Goal: Information Seeking & Learning: Find contact information

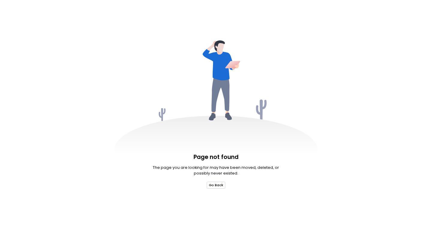
click at [217, 185] on button "Go Back" at bounding box center [216, 185] width 19 height 7
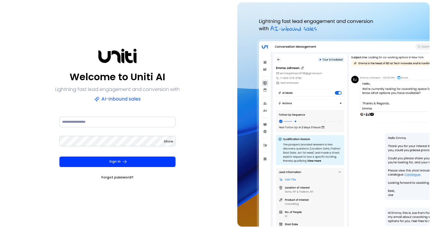
click at [106, 116] on div at bounding box center [117, 121] width 116 height 11
click at [106, 118] on input at bounding box center [117, 122] width 116 height 10
type input "**********"
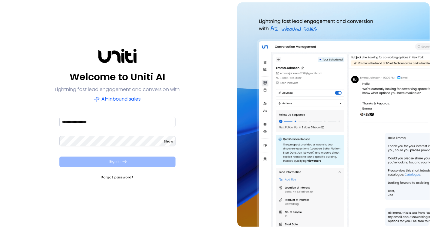
click at [118, 161] on button "Sign In" at bounding box center [117, 162] width 116 height 10
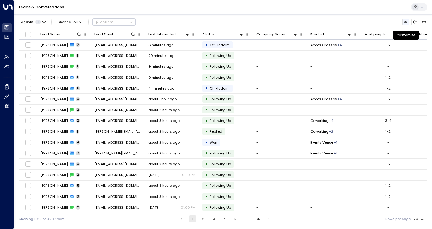
click at [404, 22] on icon "Customize" at bounding box center [405, 22] width 3 height 2
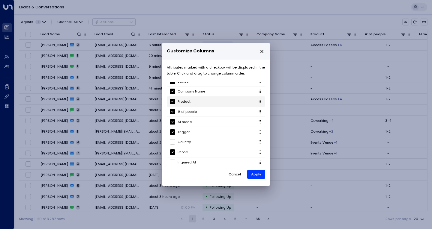
scroll to position [60, 0]
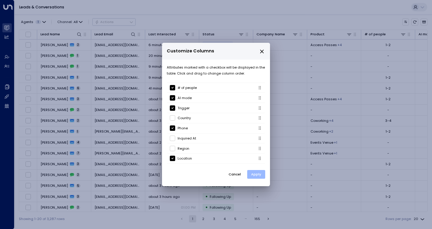
click at [259, 176] on button "Apply" at bounding box center [256, 174] width 18 height 9
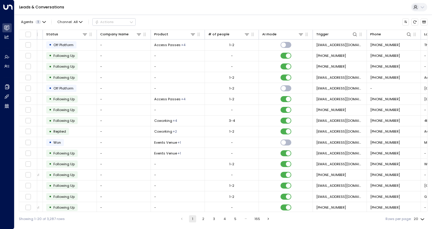
scroll to position [0, 207]
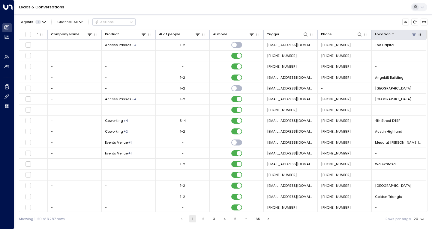
click at [413, 34] on icon at bounding box center [413, 34] width 5 height 5
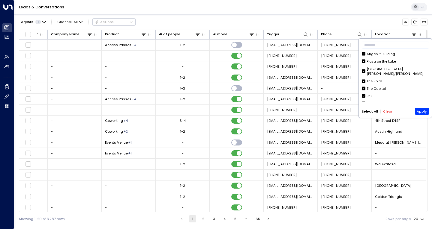
click at [390, 111] on button "Clear" at bounding box center [387, 112] width 9 height 4
click at [377, 46] on input "text" at bounding box center [395, 45] width 67 height 10
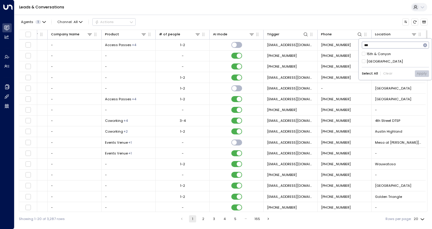
type input "***"
click at [376, 59] on div "[GEOGRAPHIC_DATA]" at bounding box center [384, 61] width 36 height 5
click at [419, 74] on button "Apply" at bounding box center [422, 73] width 14 height 7
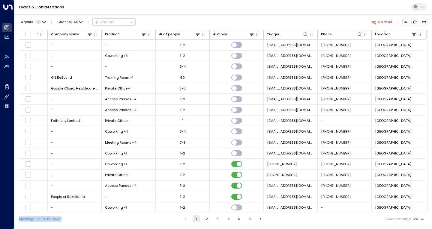
scroll to position [46, 207]
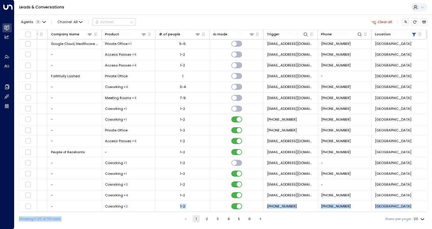
drag, startPoint x: 168, startPoint y: 212, endPoint x: 142, endPoint y: 212, distance: 26.1
click at [142, 212] on div "Agents 1 Channel: All Actions Clear all Lead Name Lead Email Last Interacted St…" at bounding box center [223, 120] width 408 height 212
click at [164, 217] on div "Showing 1-20 of 110 rows 1 2 3 4 5 6 Rows per page: 20 **" at bounding box center [223, 219] width 408 height 14
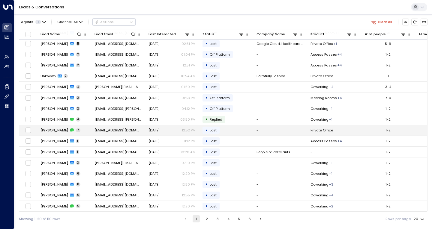
scroll to position [0, 0]
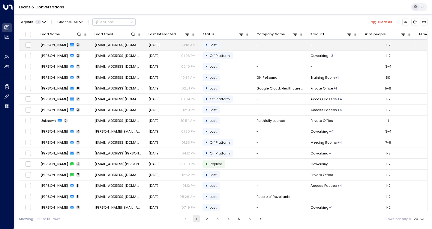
click at [82, 47] on td "[PERSON_NAME] 3" at bounding box center [64, 45] width 54 height 10
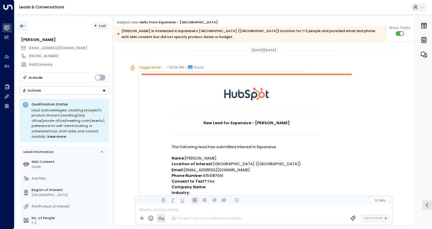
click at [21, 25] on icon "button" at bounding box center [22, 26] width 6 height 6
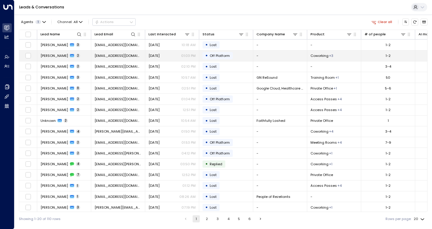
click at [49, 55] on span "[PERSON_NAME]" at bounding box center [54, 55] width 28 height 5
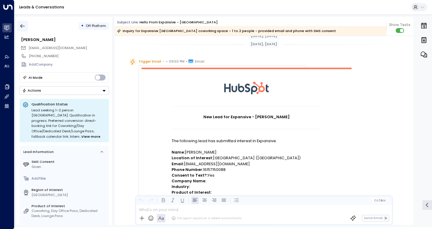
click at [19, 26] on button "button" at bounding box center [22, 26] width 11 height 11
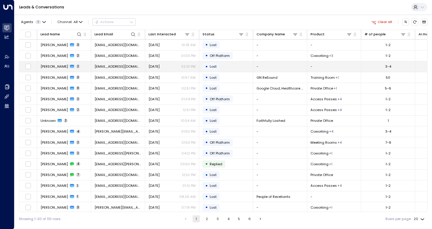
click at [78, 70] on td "[PERSON_NAME] 2" at bounding box center [64, 66] width 54 height 10
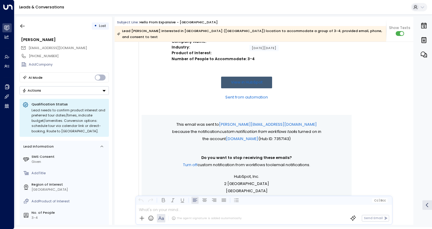
scroll to position [56, 0]
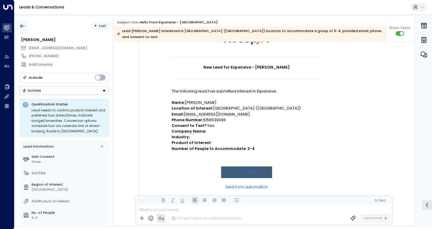
click at [25, 26] on icon "button" at bounding box center [22, 26] width 4 height 4
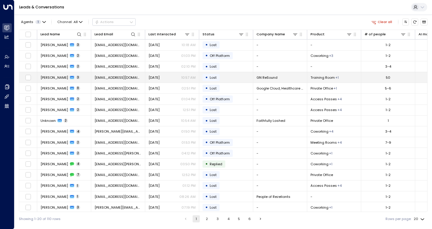
click at [79, 79] on td "[PERSON_NAME] 3" at bounding box center [64, 77] width 54 height 10
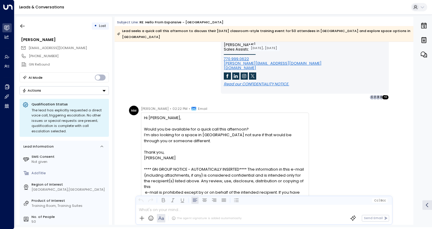
scroll to position [460, 0]
click at [22, 25] on icon "button" at bounding box center [22, 26] width 6 height 6
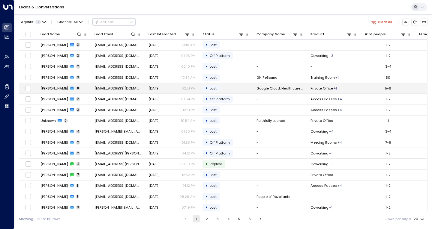
click at [76, 92] on td "[PERSON_NAME] 11" at bounding box center [64, 88] width 54 height 10
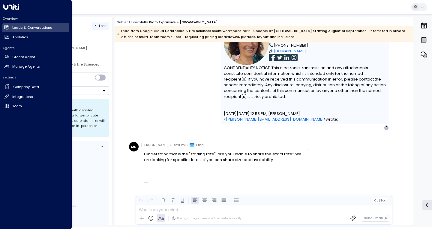
scroll to position [1889, 0]
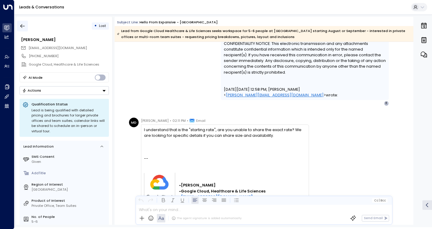
click at [23, 25] on icon "button" at bounding box center [22, 26] width 6 height 6
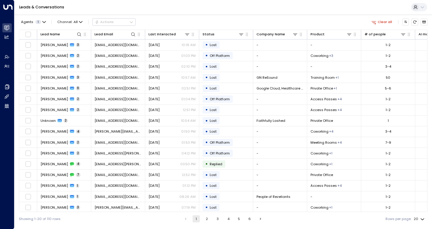
drag, startPoint x: 223, startPoint y: 212, endPoint x: 230, endPoint y: 212, distance: 7.8
click at [230, 212] on div "Lead Name Lead Email Last Interacted Status Company Name Product # of people AI…" at bounding box center [223, 121] width 408 height 183
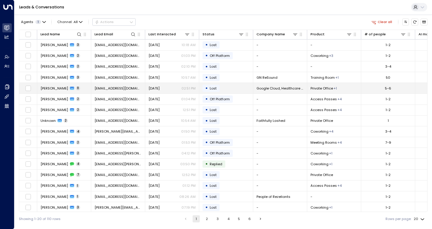
click at [80, 92] on td "[PERSON_NAME] 11" at bounding box center [64, 88] width 54 height 10
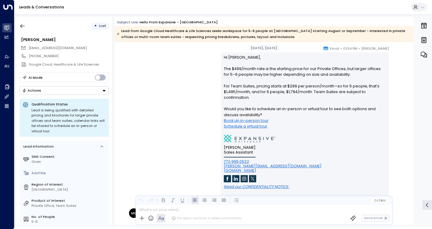
scroll to position [1110, 0]
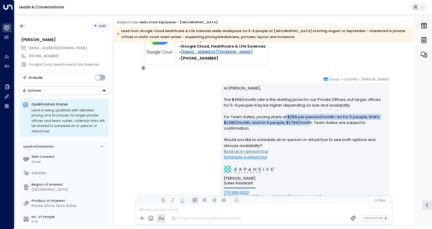
drag, startPoint x: 286, startPoint y: 115, endPoint x: 309, endPoint y: 121, distance: 23.9
click at [309, 121] on p "Hi [PERSON_NAME], The $499/month rate is the starting price for our Private Off…" at bounding box center [305, 125] width 162 height 81
click at [286, 124] on p "Hi [PERSON_NAME], The $499/month rate is the starting price for our Private Off…" at bounding box center [305, 125] width 162 height 81
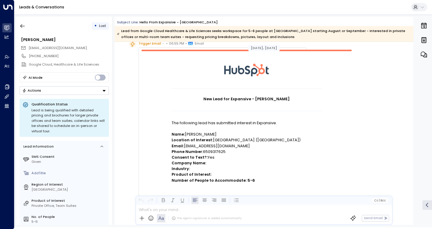
scroll to position [0, 0]
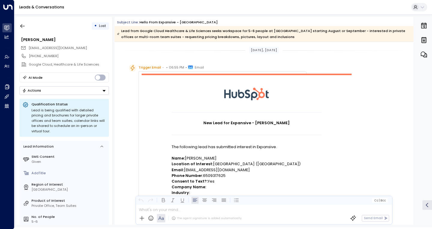
drag, startPoint x: 250, startPoint y: 49, endPoint x: 291, endPoint y: 49, distance: 40.8
click at [291, 49] on div "[DATE], [DATE]" at bounding box center [264, 50] width 299 height 7
click at [249, 50] on div "[DATE], [DATE]" at bounding box center [264, 50] width 30 height 7
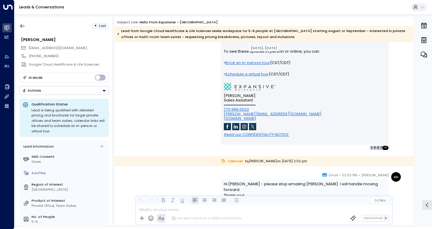
scroll to position [1590, 0]
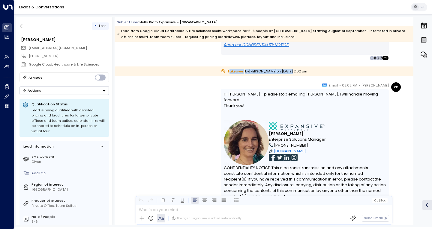
drag, startPoint x: 214, startPoint y: 72, endPoint x: 277, endPoint y: 70, distance: 63.0
click at [277, 70] on div "Takeover by [PERSON_NAME] [DATE][DATE] 2:02 pm" at bounding box center [264, 72] width 299 height 10
click at [271, 70] on div "Takeover by [PERSON_NAME] [DATE][DATE] 2:02 pm" at bounding box center [264, 72] width 299 height 10
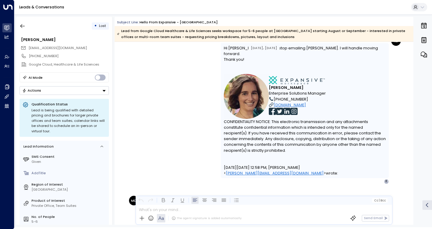
scroll to position [1632, 0]
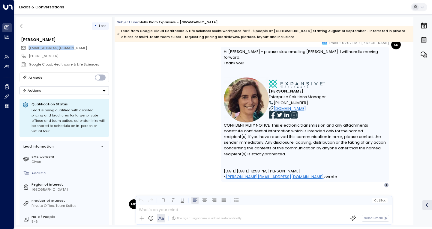
drag, startPoint x: 74, startPoint y: 49, endPoint x: 29, endPoint y: 51, distance: 45.1
click at [29, 51] on div "[EMAIL_ADDRESS][DOMAIN_NAME]" at bounding box center [65, 48] width 88 height 8
copy span "[EMAIL_ADDRESS][DOMAIN_NAME]"
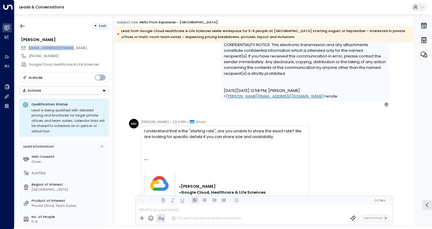
scroll to position [1752, 0]
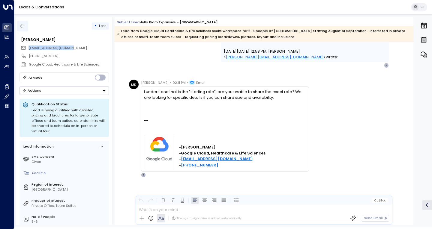
click at [19, 21] on button "button" at bounding box center [22, 26] width 11 height 11
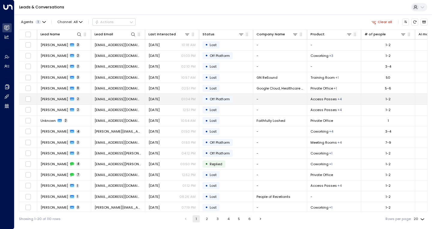
click at [86, 100] on td "[PERSON_NAME] 2" at bounding box center [64, 99] width 54 height 10
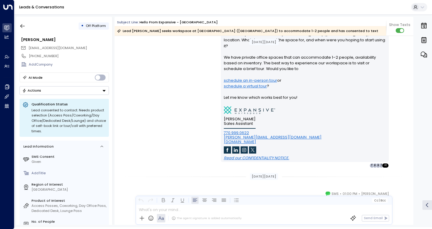
scroll to position [303, 0]
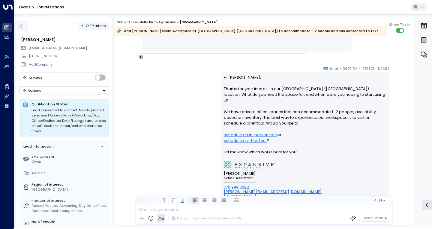
click at [27, 25] on button "button" at bounding box center [22, 26] width 11 height 11
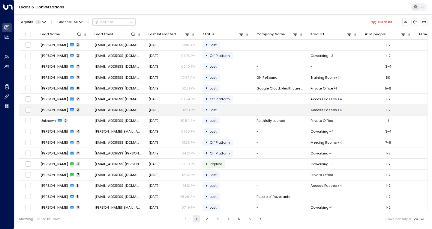
click at [82, 114] on td "[PERSON_NAME] 2" at bounding box center [64, 110] width 54 height 10
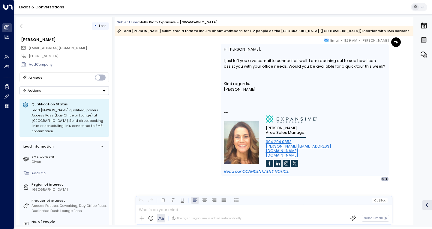
scroll to position [532, 0]
click at [22, 27] on icon "button" at bounding box center [22, 26] width 4 height 4
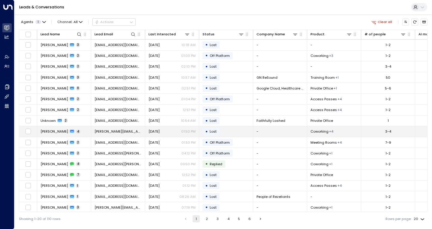
click at [81, 136] on td "[PERSON_NAME] 4" at bounding box center [64, 132] width 54 height 10
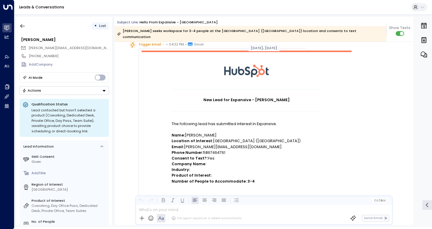
scroll to position [22, 0]
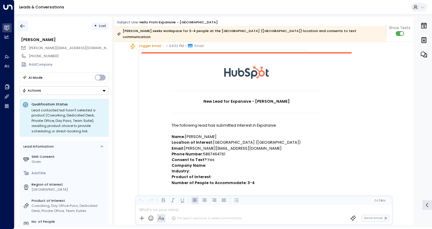
click at [25, 24] on icon "button" at bounding box center [22, 26] width 6 height 6
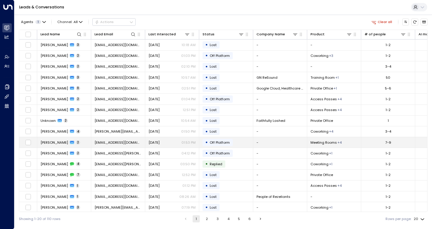
click at [85, 144] on td "[PERSON_NAME] 2" at bounding box center [64, 142] width 54 height 10
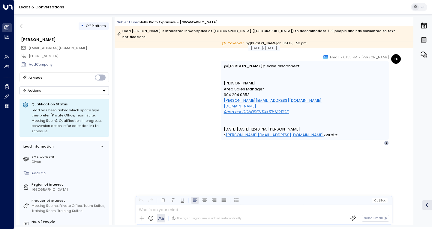
scroll to position [479, 0]
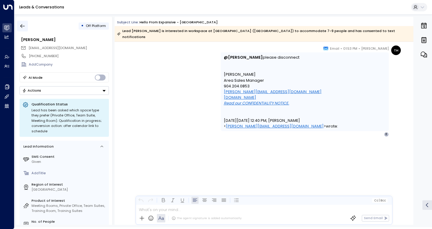
click at [26, 27] on button "button" at bounding box center [22, 26] width 11 height 11
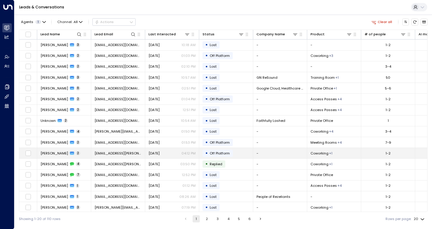
click at [80, 156] on td "Tequila [PERSON_NAME] 2" at bounding box center [64, 153] width 54 height 10
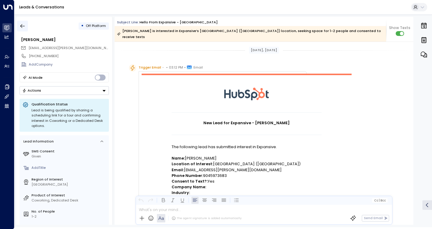
click at [25, 26] on icon "button" at bounding box center [22, 26] width 6 height 6
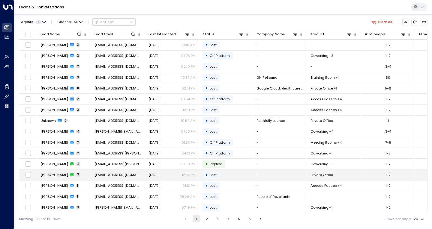
click at [86, 178] on td "[PERSON_NAME] 7" at bounding box center [64, 175] width 54 height 10
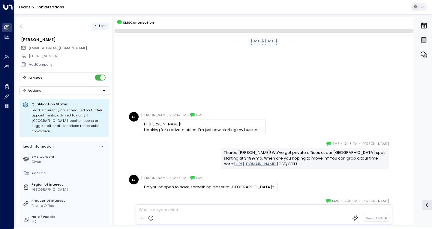
scroll to position [112, 0]
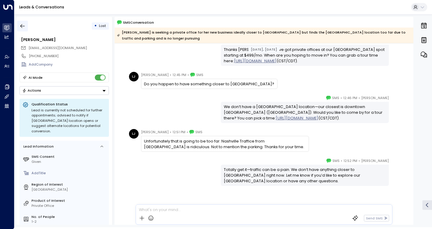
click at [25, 25] on icon "button" at bounding box center [22, 26] width 6 height 6
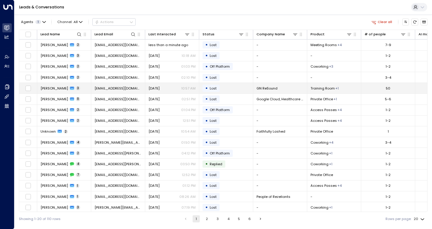
click at [82, 91] on td "[PERSON_NAME] 3" at bounding box center [64, 88] width 54 height 10
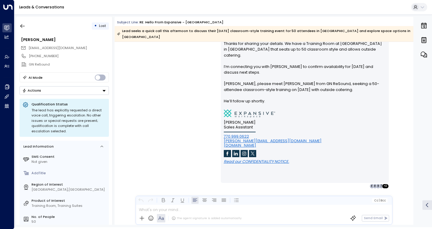
scroll to position [700, 0]
click at [22, 26] on icon "button" at bounding box center [22, 26] width 6 height 6
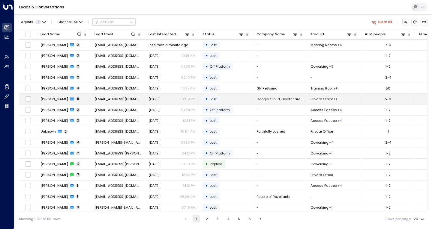
click at [85, 104] on td "[PERSON_NAME] 11" at bounding box center [64, 99] width 54 height 10
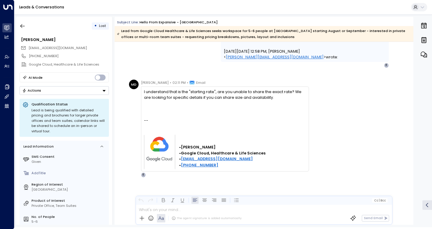
scroll to position [1927, 0]
click at [27, 25] on button "button" at bounding box center [22, 26] width 11 height 11
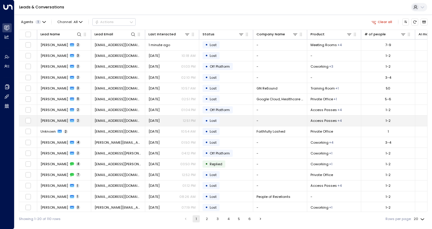
click at [79, 124] on td "[PERSON_NAME] 2" at bounding box center [64, 121] width 54 height 10
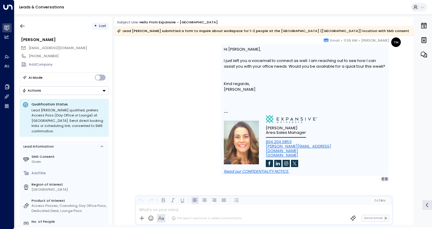
scroll to position [532, 0]
click at [24, 28] on icon "button" at bounding box center [22, 26] width 6 height 6
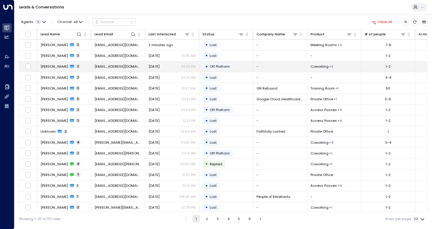
click at [81, 70] on td "[PERSON_NAME] 2" at bounding box center [64, 66] width 54 height 10
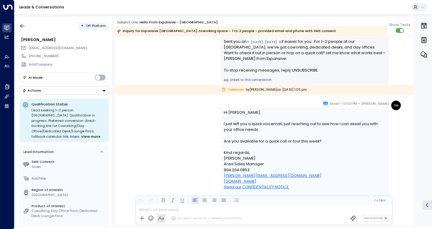
scroll to position [560, 0]
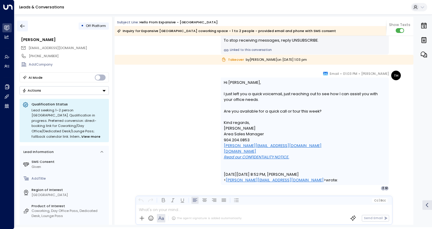
click at [19, 24] on button "button" at bounding box center [22, 26] width 11 height 11
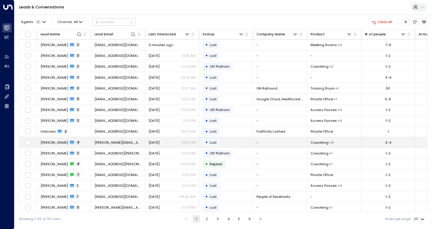
click at [82, 144] on td "[PERSON_NAME] 4" at bounding box center [64, 142] width 54 height 10
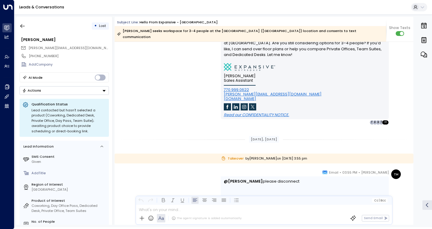
scroll to position [819, 0]
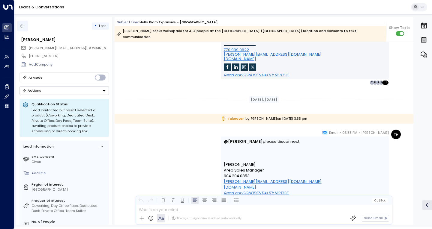
click at [20, 28] on button "button" at bounding box center [22, 26] width 11 height 11
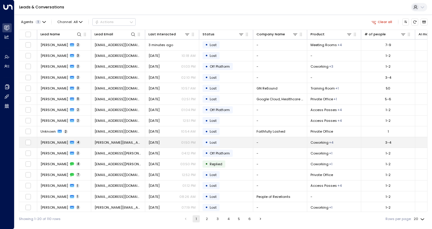
click at [81, 145] on td "[PERSON_NAME] 4" at bounding box center [64, 142] width 54 height 10
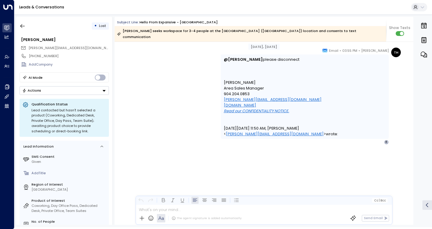
scroll to position [1288, 0]
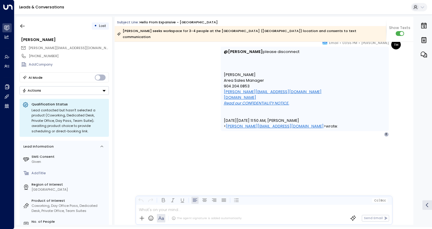
click at [16, 28] on div "• Lost [PERSON_NAME] [PERSON_NAME][EMAIL_ADDRESS][DOMAIN_NAME] [PHONE_NUMBER] A…" at bounding box center [222, 120] width 417 height 213
click at [22, 24] on icon "button" at bounding box center [22, 26] width 6 height 6
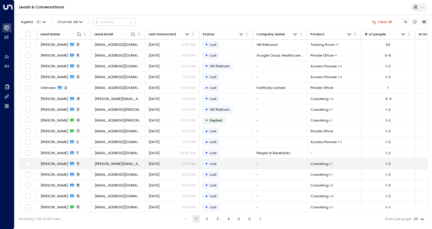
scroll to position [46, 0]
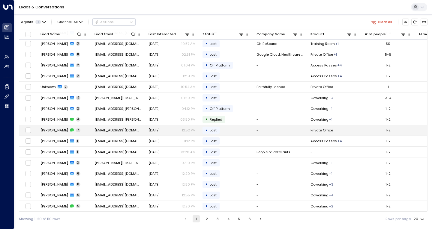
click at [85, 130] on td "[PERSON_NAME] 7" at bounding box center [64, 130] width 54 height 10
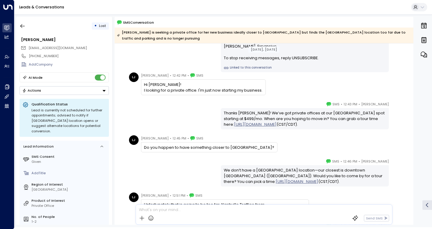
scroll to position [60, 0]
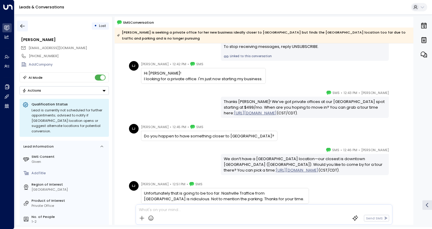
click at [25, 25] on icon "button" at bounding box center [22, 26] width 6 height 6
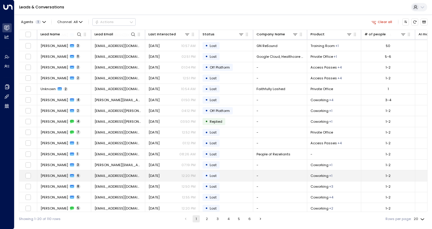
scroll to position [46, 0]
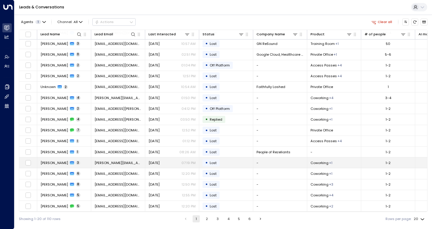
click at [85, 161] on td "[PERSON_NAME] 3" at bounding box center [64, 163] width 54 height 10
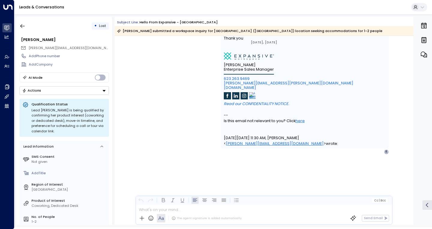
scroll to position [696, 0]
click at [21, 26] on icon "button" at bounding box center [22, 26] width 6 height 6
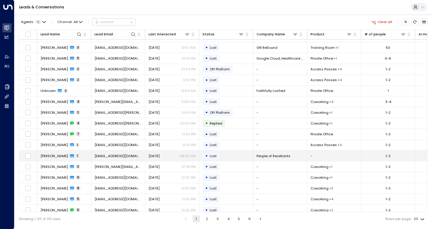
scroll to position [46, 0]
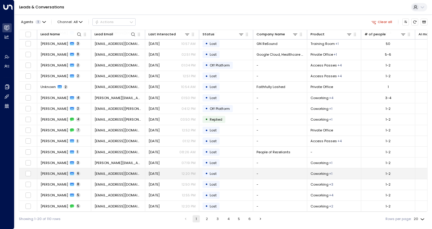
click at [87, 174] on td "[PERSON_NAME] 6" at bounding box center [64, 174] width 54 height 10
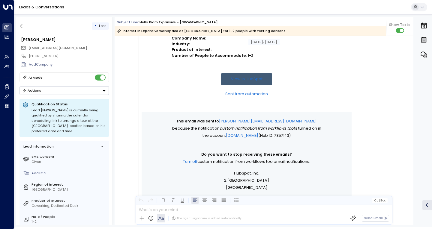
scroll to position [131, 0]
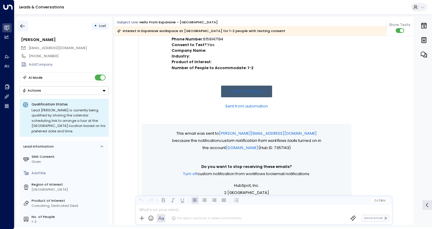
click at [23, 26] on icon "button" at bounding box center [22, 26] width 6 height 6
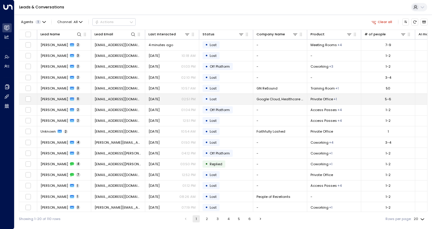
click at [89, 103] on td "[PERSON_NAME] 11" at bounding box center [64, 99] width 54 height 10
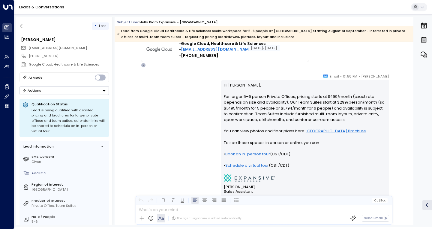
scroll to position [1583, 0]
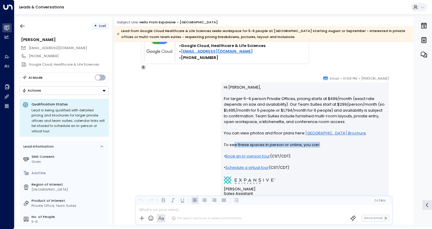
drag, startPoint x: 233, startPoint y: 145, endPoint x: 316, endPoint y: 146, distance: 83.7
click at [316, 146] on p "Hi [PERSON_NAME], For larger 5–6 person Private Offices, pricing starts at $499…" at bounding box center [305, 131] width 162 height 92
click at [283, 145] on p "Hi [PERSON_NAME], For larger 5–6 person Private Offices, pricing starts at $499…" at bounding box center [305, 131] width 162 height 92
drag, startPoint x: 226, startPoint y: 145, endPoint x: 276, endPoint y: 147, distance: 49.8
click at [276, 147] on p "Hi [PERSON_NAME], For larger 5–6 person Private Offices, pricing starts at $499…" at bounding box center [305, 131] width 162 height 92
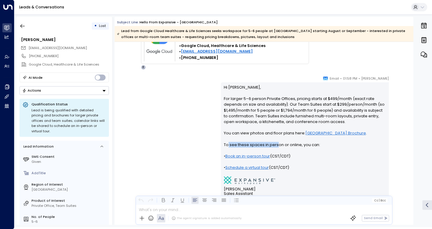
click at [257, 143] on p "Hi [PERSON_NAME], For larger 5–6 person Private Offices, pricing starts at $499…" at bounding box center [305, 131] width 162 height 92
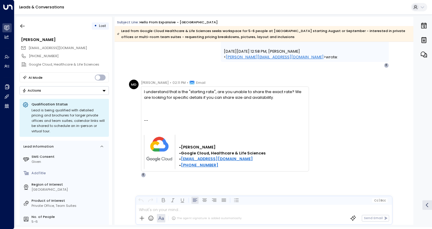
scroll to position [1929, 0]
click at [23, 26] on icon "button" at bounding box center [22, 26] width 4 height 4
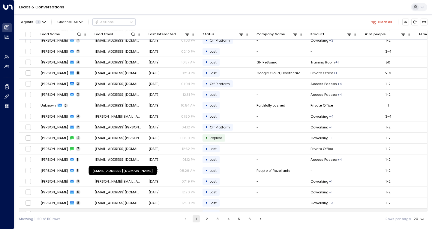
scroll to position [46, 0]
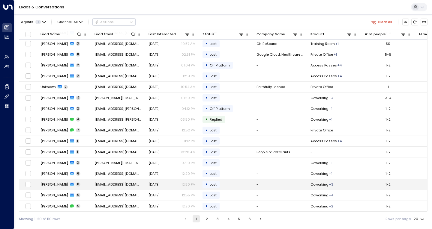
click at [84, 187] on td "[PERSON_NAME] 8" at bounding box center [64, 185] width 54 height 10
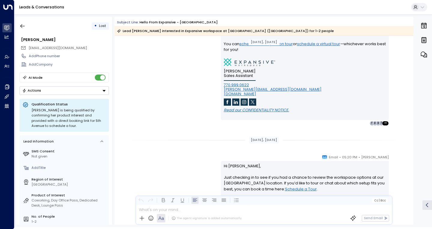
scroll to position [389, 0]
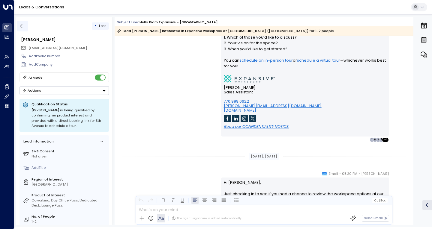
click at [26, 24] on button "button" at bounding box center [22, 26] width 11 height 11
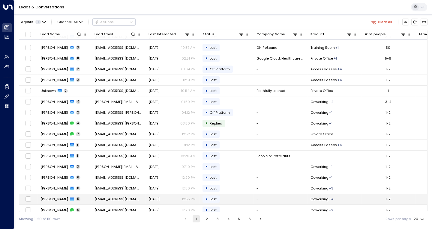
scroll to position [46, 0]
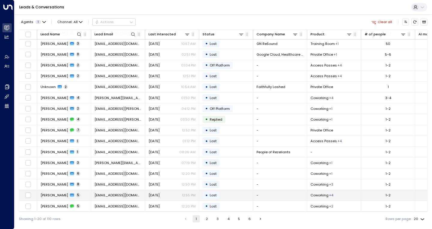
click at [80, 195] on td "[PERSON_NAME] 5" at bounding box center [64, 195] width 54 height 10
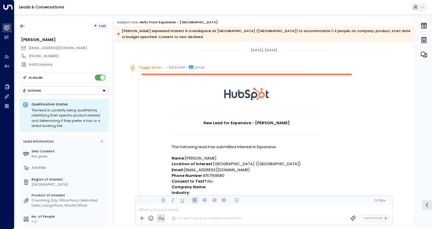
click at [16, 30] on div "• Lost [PERSON_NAME] [EMAIL_ADDRESS][DOMAIN_NAME] [PHONE_NUMBER] Add Company AI…" at bounding box center [64, 121] width 96 height 208
click at [21, 28] on icon "button" at bounding box center [22, 26] width 6 height 6
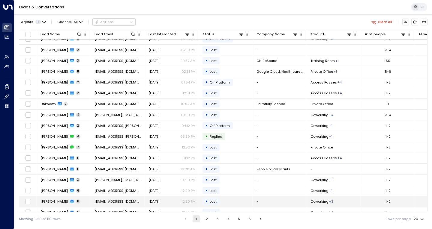
scroll to position [46, 0]
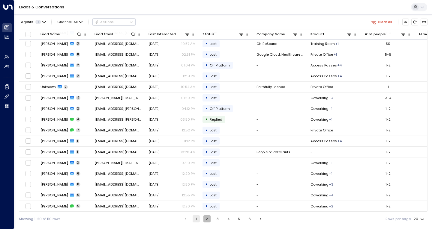
click at [209, 219] on button "2" at bounding box center [206, 219] width 7 height 7
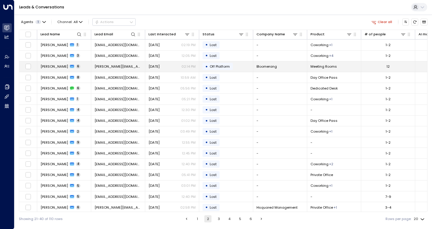
click at [81, 67] on td "[PERSON_NAME] 6" at bounding box center [64, 66] width 54 height 10
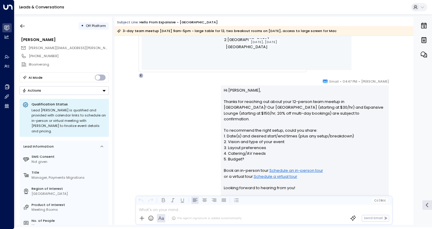
scroll to position [283, 0]
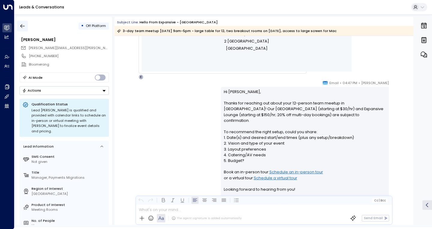
click at [22, 25] on icon "button" at bounding box center [22, 26] width 6 height 6
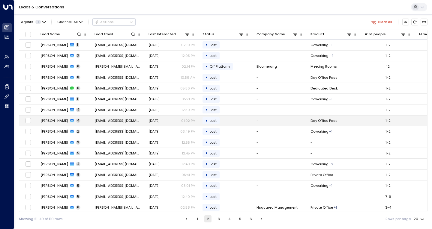
click at [87, 122] on td "[PERSON_NAME] 4" at bounding box center [64, 121] width 54 height 10
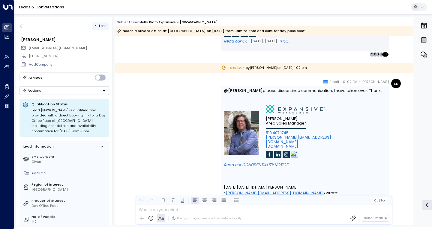
scroll to position [690, 0]
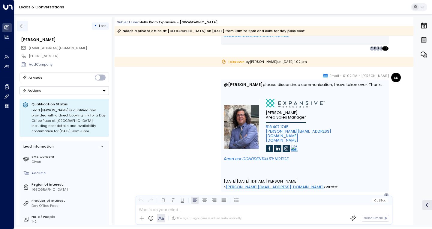
click at [23, 25] on icon "button" at bounding box center [22, 26] width 6 height 6
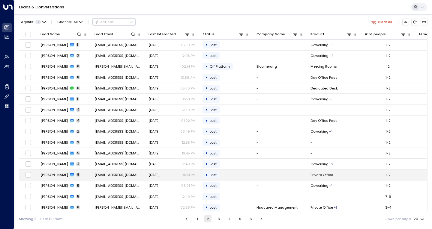
click at [85, 172] on td "[PERSON_NAME] 8" at bounding box center [64, 175] width 54 height 10
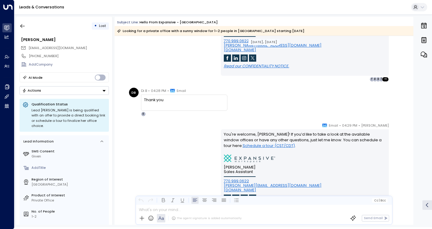
scroll to position [907, 0]
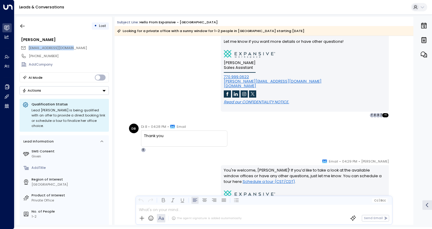
drag, startPoint x: 76, startPoint y: 49, endPoint x: 28, endPoint y: 50, distance: 48.9
click at [28, 50] on div "[EMAIL_ADDRESS][DOMAIN_NAME]" at bounding box center [65, 48] width 88 height 8
copy span "[EMAIL_ADDRESS][DOMAIN_NAME]"
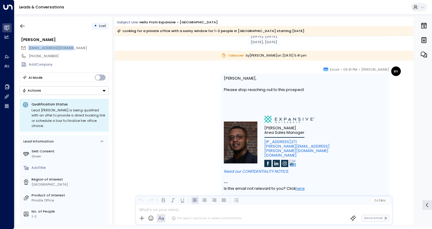
scroll to position [1147, 0]
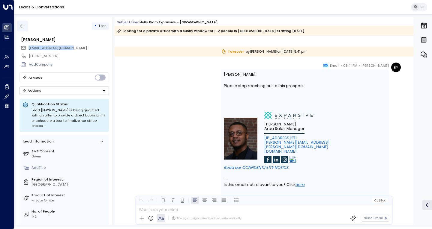
click at [25, 29] on icon "button" at bounding box center [22, 26] width 6 height 6
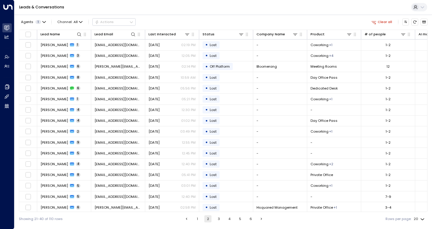
scroll to position [46, 0]
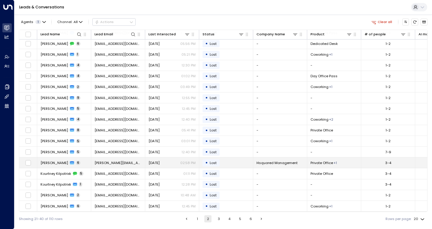
click at [82, 162] on td "[PERSON_NAME] 6" at bounding box center [64, 163] width 54 height 10
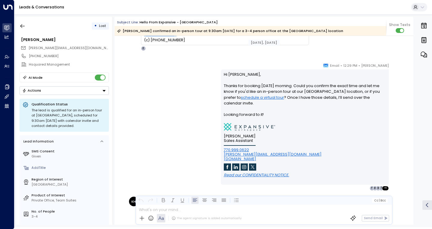
scroll to position [779, 0]
click at [26, 28] on button "button" at bounding box center [22, 26] width 11 height 11
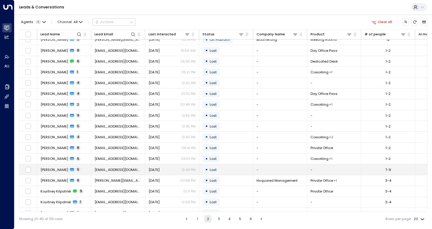
scroll to position [46, 0]
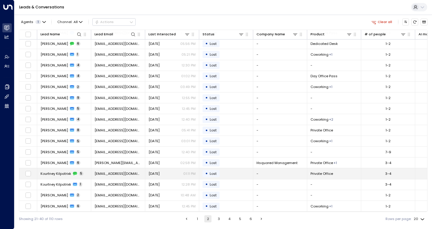
click at [88, 175] on td "Kourtney Kilpatrixk 5" at bounding box center [64, 174] width 54 height 10
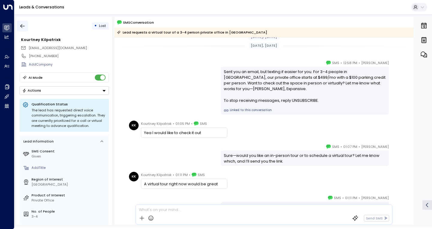
click at [20, 28] on icon "button" at bounding box center [22, 26] width 6 height 6
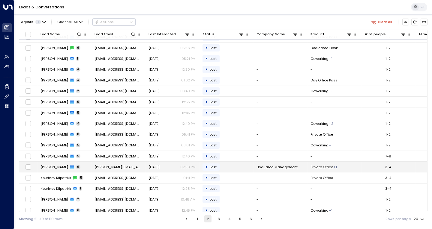
scroll to position [46, 0]
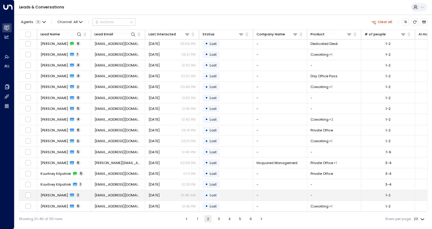
click at [84, 195] on td "[PERSON_NAME] 2" at bounding box center [64, 195] width 54 height 10
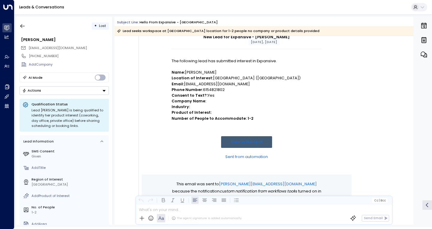
scroll to position [53, 0]
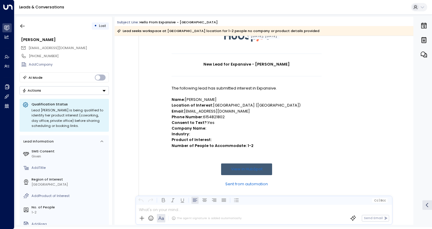
click at [242, 168] on link "View in HubSpot" at bounding box center [246, 170] width 51 height 12
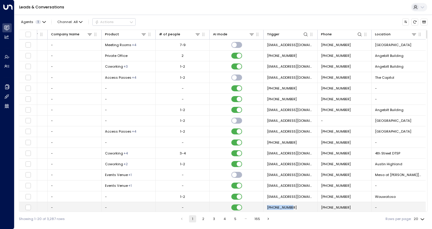
scroll to position [2, 207]
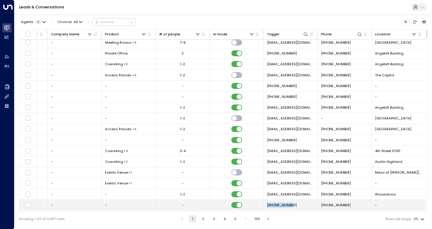
drag, startPoint x: 265, startPoint y: 210, endPoint x: 168, endPoint y: 204, distance: 97.9
click at [168, 204] on tr "[PERSON_NAME] 2 [EMAIL_ADDRESS][DOMAIN_NAME] [DATE] 01:10 PM • Following Up - -…" at bounding box center [120, 205] width 612 height 11
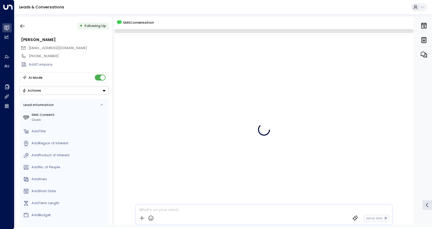
scroll to position [7, 0]
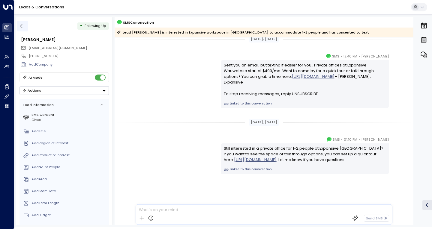
click at [20, 26] on icon "button" at bounding box center [22, 26] width 6 height 6
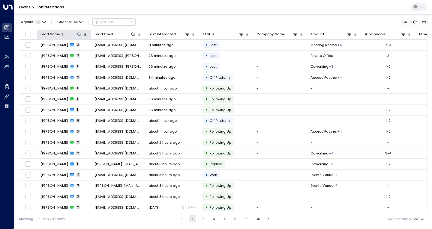
click at [79, 37] on icon at bounding box center [79, 34] width 5 height 5
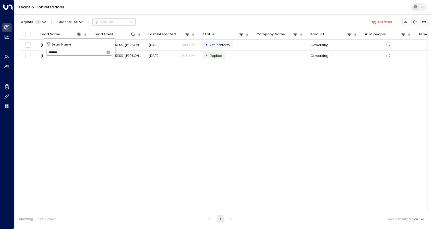
type input "*******"
click at [109, 53] on icon "button" at bounding box center [108, 52] width 5 height 5
click at [109, 101] on div "Lead Name Lead Email Last Interacted Status Company Name Product # of people AI…" at bounding box center [223, 121] width 408 height 183
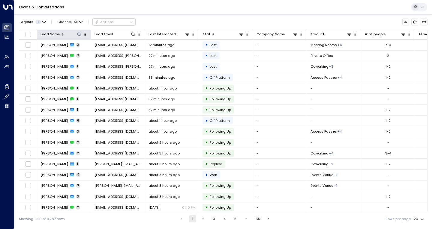
click at [78, 34] on icon at bounding box center [79, 34] width 5 height 5
type input "*******"
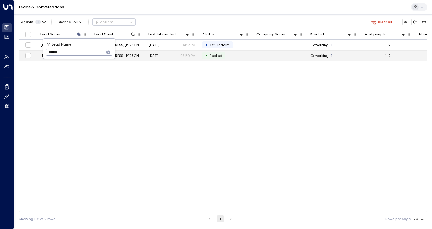
click at [75, 61] on tr "Tequila Jones 4 tequila.jones@asepticexperts.com Aug 07, 2025 03:50 PM • Replie…" at bounding box center [325, 56] width 612 height 11
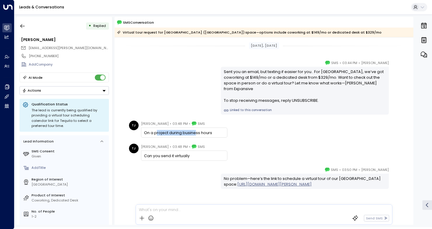
drag, startPoint x: 155, startPoint y: 134, endPoint x: 193, endPoint y: 132, distance: 37.8
click at [193, 132] on div "On a project during business hours" at bounding box center [184, 133] width 80 height 6
drag, startPoint x: 151, startPoint y: 155, endPoint x: 176, endPoint y: 155, distance: 25.2
click at [176, 155] on div "Can you send it virtually" at bounding box center [184, 156] width 80 height 6
click at [242, 178] on div "No problem—here’s the link to schedule a virtual tour of our Nashville 5th Ave …" at bounding box center [305, 181] width 162 height 11
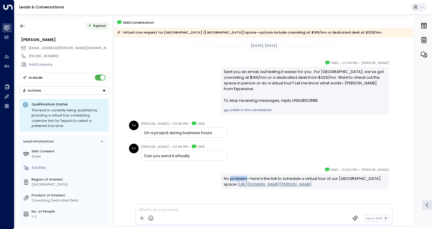
click at [242, 178] on div "No problem—here’s the link to schedule a virtual tour of our Nashville 5th Ave …" at bounding box center [305, 181] width 162 height 11
click at [243, 178] on div "No problem—here’s the link to schedule a virtual tour of our Nashville 5th Ave …" at bounding box center [305, 181] width 162 height 11
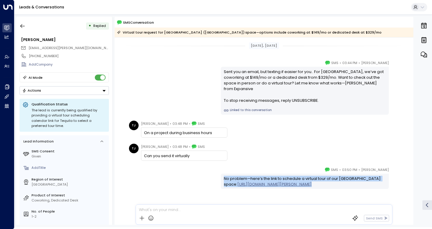
click at [243, 178] on div "No problem—here’s the link to schedule a virtual tour of our Nashville 5th Ave …" at bounding box center [305, 181] width 162 height 11
click at [279, 179] on div "No problem—here’s the link to schedule a virtual tour of our Nashville 5th Ave …" at bounding box center [305, 181] width 162 height 11
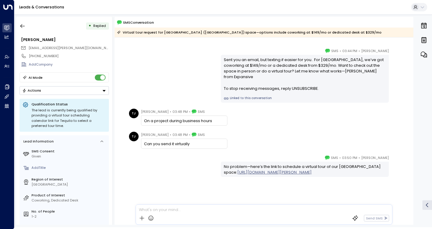
scroll to position [12, 0]
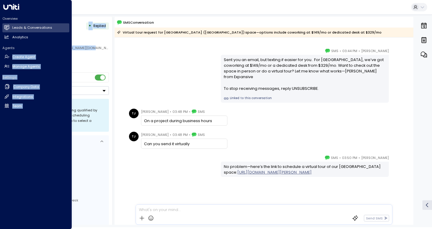
drag, startPoint x: 87, startPoint y: 49, endPoint x: 10, endPoint y: 52, distance: 77.1
click at [10, 52] on div "Overview Leads & Conversations Leads & Conversations Analytics Analytics Agents…" at bounding box center [216, 114] width 432 height 228
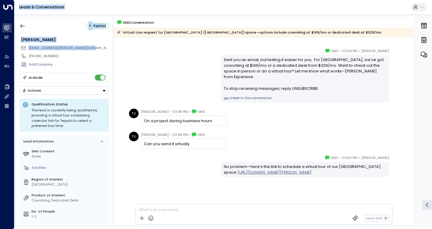
click at [91, 51] on div "[EMAIL_ADDRESS][PERSON_NAME][DOMAIN_NAME]" at bounding box center [65, 48] width 88 height 8
click at [86, 47] on div "[EMAIL_ADDRESS][PERSON_NAME][DOMAIN_NAME]" at bounding box center [65, 48] width 88 height 8
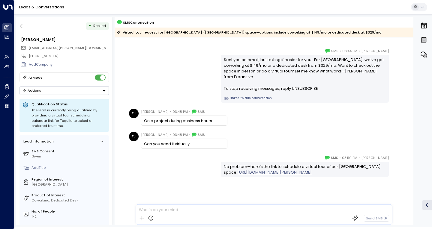
click at [83, 47] on span "[EMAIL_ADDRESS][PERSON_NAME][DOMAIN_NAME]" at bounding box center [71, 48] width 86 height 5
copy div "[EMAIL_ADDRESS][PERSON_NAME][DOMAIN_NAME]"
click at [19, 27] on button "button" at bounding box center [22, 26] width 11 height 11
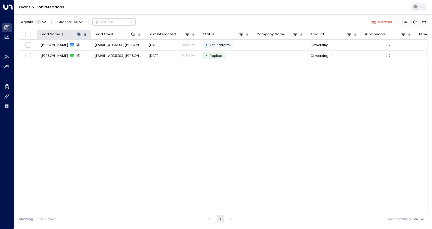
click at [78, 35] on icon at bounding box center [79, 34] width 4 height 4
click at [109, 53] on icon "button" at bounding box center [108, 53] width 4 height 4
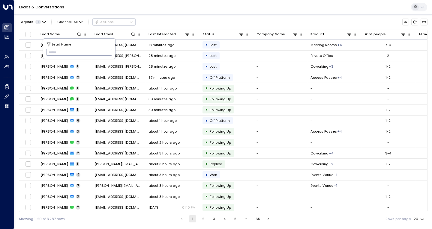
click at [109, 53] on input "text" at bounding box center [79, 53] width 66 height 10
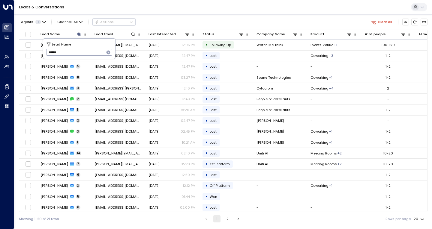
type input "*******"
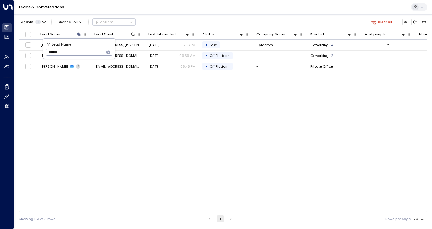
click at [106, 95] on div "Lead Name Lead Email Last Interacted Status Company Name Product # of people AI…" at bounding box center [223, 121] width 408 height 183
click at [78, 33] on icon at bounding box center [79, 34] width 5 height 5
click at [79, 35] on icon at bounding box center [79, 34] width 5 height 5
click at [74, 51] on input "*******" at bounding box center [75, 53] width 58 height 10
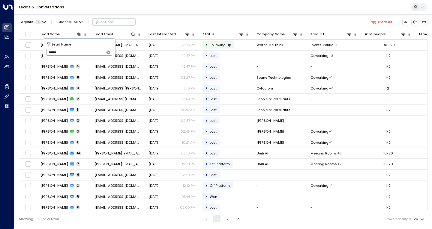
type input "*******"
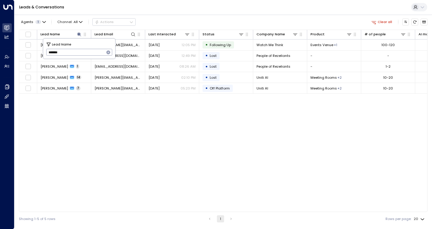
click at [83, 126] on div "Lead Name Lead Email Last Interacted Status Company Name Product # of people AI…" at bounding box center [223, 121] width 408 height 183
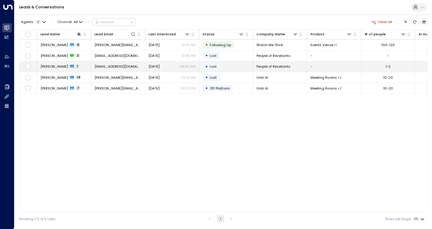
click at [85, 67] on td "Frances Robinson 1" at bounding box center [64, 66] width 54 height 10
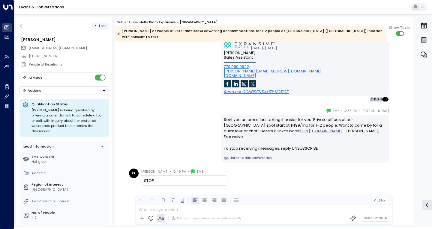
scroll to position [432, 0]
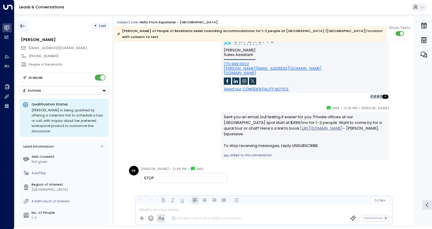
click at [23, 25] on icon "button" at bounding box center [22, 26] width 6 height 6
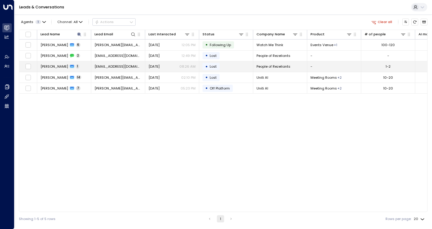
click at [64, 68] on span "[PERSON_NAME]" at bounding box center [54, 66] width 28 height 5
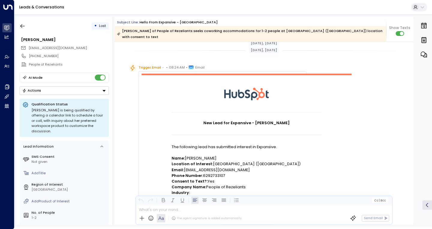
scroll to position [432, 0]
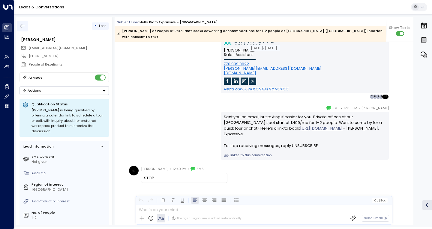
click at [25, 25] on icon "button" at bounding box center [22, 26] width 6 height 6
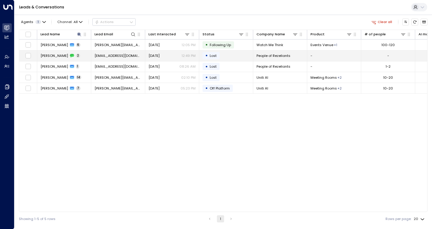
click at [67, 55] on span "[PERSON_NAME]" at bounding box center [54, 55] width 28 height 5
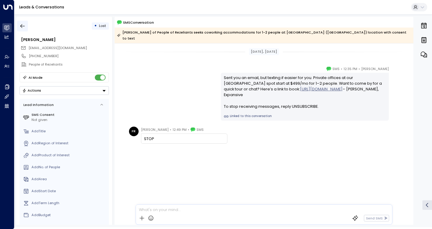
click at [25, 24] on icon "button" at bounding box center [22, 26] width 6 height 6
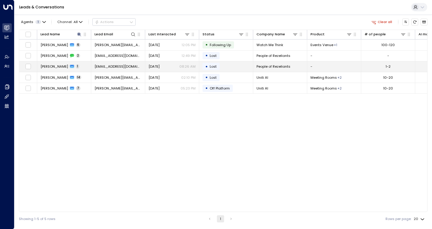
click at [84, 67] on td "Frances Robinson 1" at bounding box center [64, 66] width 54 height 10
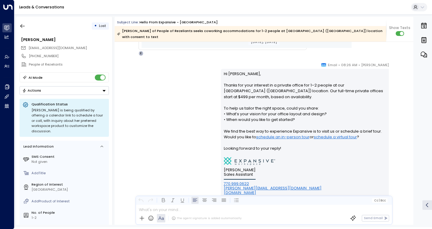
scroll to position [432, 0]
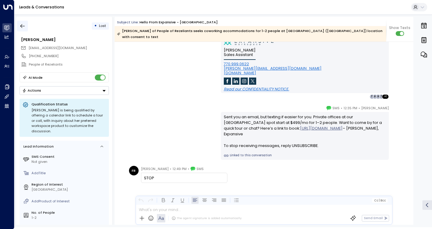
click at [21, 28] on icon "button" at bounding box center [22, 26] width 6 height 6
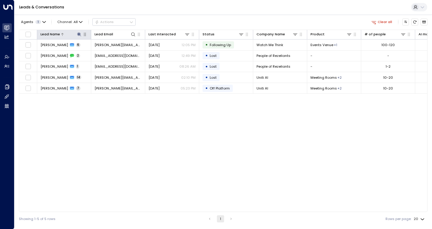
click at [78, 34] on icon at bounding box center [79, 34] width 4 height 4
click at [108, 52] on icon "button" at bounding box center [108, 53] width 4 height 4
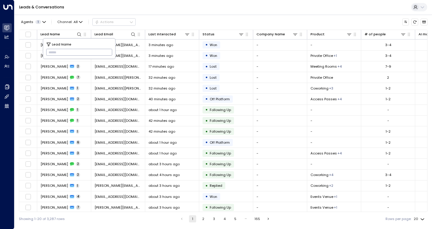
click at [80, 52] on input "text" at bounding box center [79, 53] width 66 height 10
type input "*****"
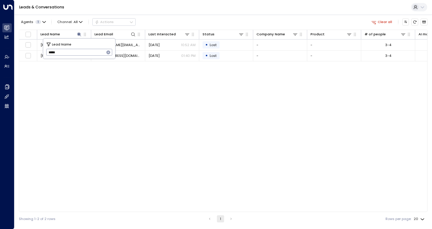
click at [82, 90] on div "Lead Name Lead Email Last Interacted Status Company Name Product # of people AI…" at bounding box center [223, 121] width 408 height 183
click at [80, 34] on icon at bounding box center [79, 34] width 4 height 4
click at [79, 34] on icon at bounding box center [79, 34] width 4 height 4
click at [84, 54] on input "*****" at bounding box center [75, 53] width 58 height 10
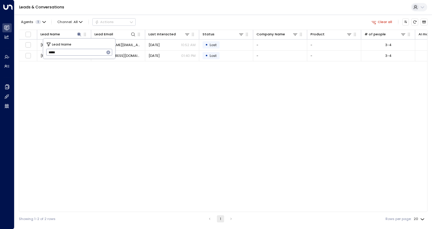
click at [84, 54] on input "*****" at bounding box center [75, 53] width 58 height 10
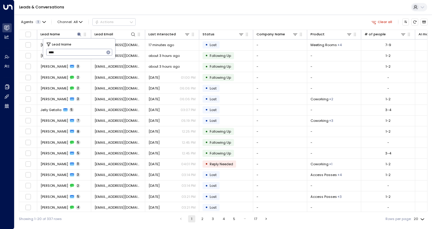
type input "*****"
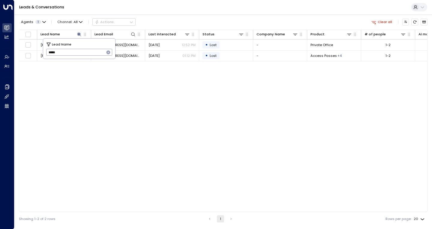
click at [94, 101] on div "Lead Name Lead Email Last Interacted Status Company Name Product # of people AI…" at bounding box center [223, 121] width 408 height 183
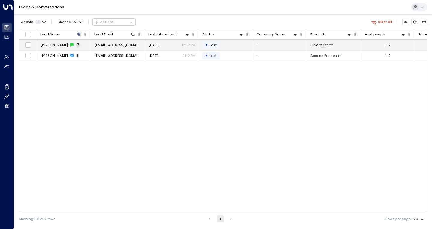
click at [86, 48] on td "[PERSON_NAME] 7" at bounding box center [64, 45] width 54 height 10
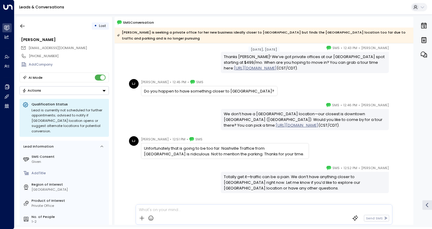
scroll to position [112, 0]
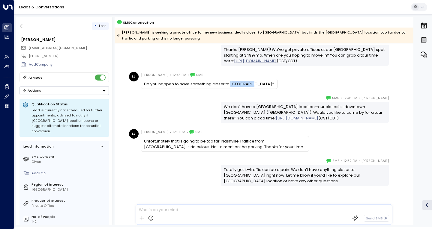
drag, startPoint x: 229, startPoint y: 84, endPoint x: 253, endPoint y: 84, distance: 24.0
click at [253, 84] on div "Do you happen to have something closer to [GEOGRAPHIC_DATA]?" at bounding box center [209, 84] width 136 height 10
drag, startPoint x: 235, startPoint y: 141, endPoint x: 270, endPoint y: 139, distance: 34.5
click at [270, 139] on div "Unfortunately that is going to be too far. Nashville Traffice from [GEOGRAPHIC_…" at bounding box center [225, 144] width 162 height 11
click at [286, 140] on div "Unfortunately that is going to be too far. Nashville Traffice from [GEOGRAPHIC_…" at bounding box center [225, 144] width 162 height 11
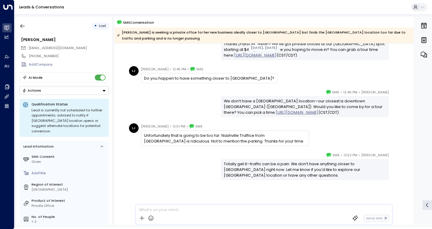
scroll to position [121, 0]
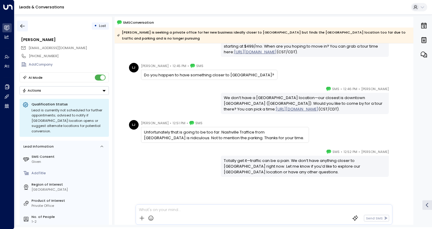
click at [24, 27] on icon "button" at bounding box center [22, 26] width 6 height 6
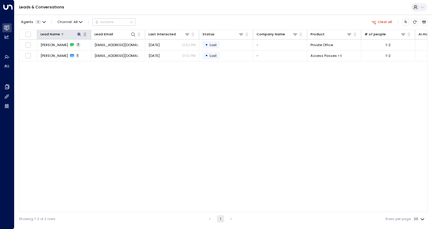
click at [78, 34] on icon at bounding box center [79, 34] width 4 height 4
click at [108, 52] on icon "button" at bounding box center [108, 53] width 4 height 4
click at [89, 52] on input "text" at bounding box center [79, 53] width 66 height 10
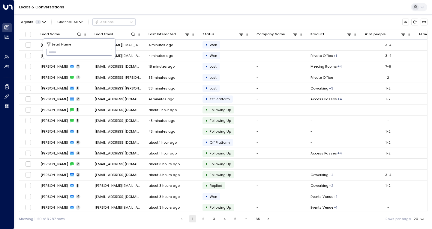
click at [83, 54] on input "text" at bounding box center [79, 53] width 66 height 10
click at [84, 55] on input "text" at bounding box center [79, 53] width 66 height 10
click at [82, 52] on input "text" at bounding box center [79, 53] width 66 height 10
click at [82, 53] on input "text" at bounding box center [79, 53] width 66 height 10
click at [77, 45] on div "Lead Name ​" at bounding box center [79, 49] width 72 height 20
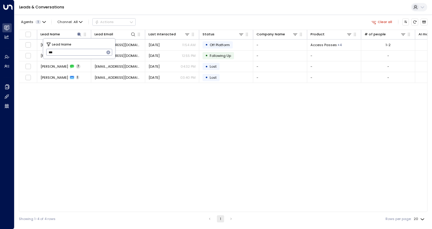
type input "****"
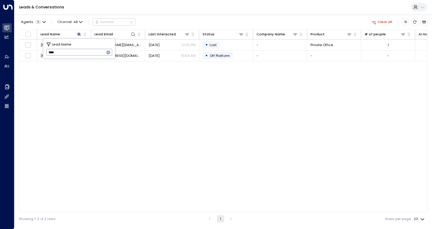
click at [120, 97] on div "Lead Name Lead Email Last Interacted Status Company Name Product # of people AI…" at bounding box center [223, 121] width 408 height 183
click at [79, 36] on icon at bounding box center [79, 34] width 5 height 5
click at [79, 34] on icon at bounding box center [79, 34] width 4 height 4
click at [78, 54] on input "****" at bounding box center [75, 53] width 58 height 10
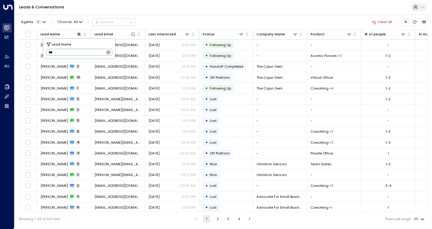
type input "***"
click at [106, 52] on icon "button" at bounding box center [108, 53] width 4 height 4
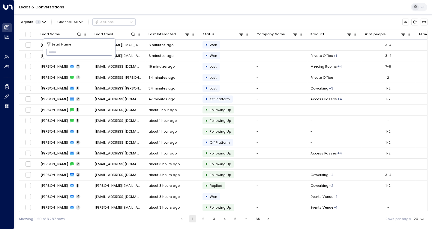
click at [70, 55] on input "text" at bounding box center [79, 53] width 66 height 10
click at [201, 18] on div "Agents 1 Channel: All Actions" at bounding box center [223, 22] width 408 height 10
click at [79, 35] on icon at bounding box center [79, 34] width 5 height 5
click at [78, 36] on icon at bounding box center [79, 34] width 5 height 5
type input "**********"
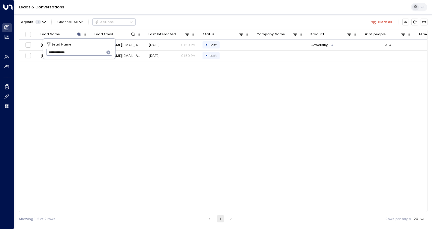
click at [77, 90] on div "Lead Name Lead Email Last Interacted Status Company Name Product # of people AI…" at bounding box center [223, 121] width 408 height 183
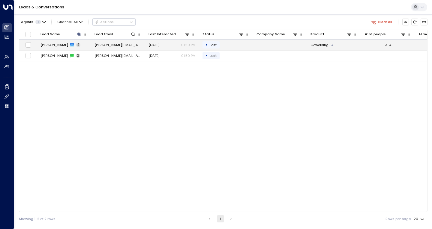
click at [82, 46] on td "[PERSON_NAME] 4" at bounding box center [64, 45] width 54 height 10
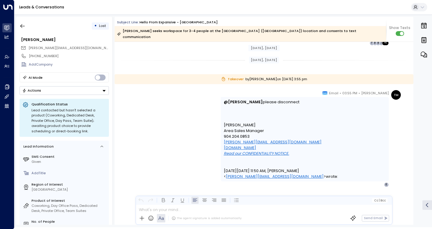
scroll to position [849, 0]
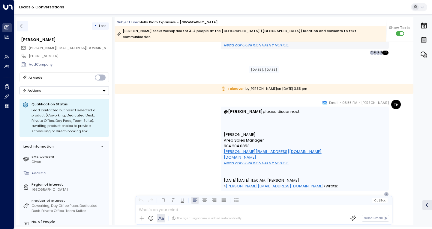
click at [24, 24] on icon "button" at bounding box center [22, 26] width 6 height 6
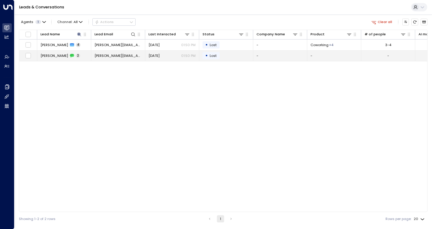
click at [54, 58] on span "[PERSON_NAME]" at bounding box center [54, 55] width 28 height 5
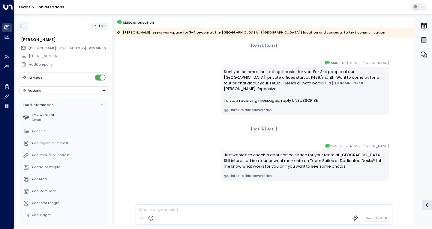
click at [20, 27] on icon "button" at bounding box center [22, 26] width 6 height 6
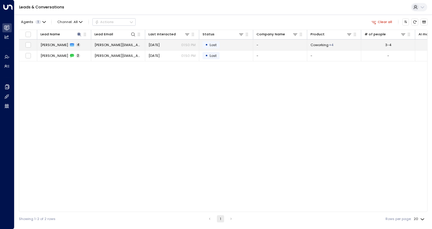
click at [82, 47] on td "[PERSON_NAME] 4" at bounding box center [64, 45] width 54 height 10
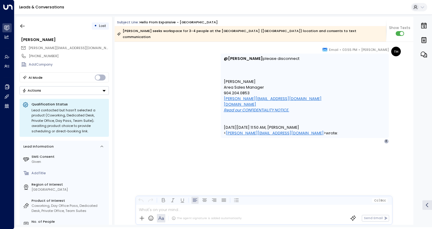
scroll to position [1288, 0]
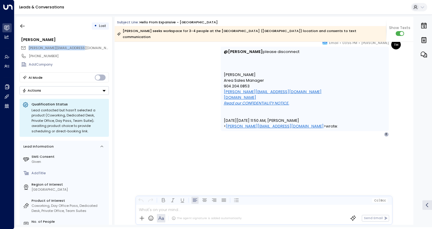
drag, startPoint x: 75, startPoint y: 48, endPoint x: 29, endPoint y: 47, distance: 45.9
click at [29, 47] on div "[PERSON_NAME][EMAIL_ADDRESS][DOMAIN_NAME]" at bounding box center [65, 48] width 88 height 8
copy span "[PERSON_NAME][EMAIL_ADDRESS][DOMAIN_NAME]"
click at [97, 46] on div "[PERSON_NAME][EMAIL_ADDRESS][DOMAIN_NAME]" at bounding box center [65, 48] width 88 height 8
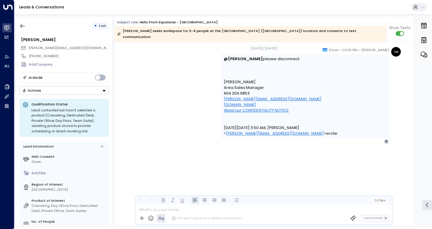
scroll to position [1004, 0]
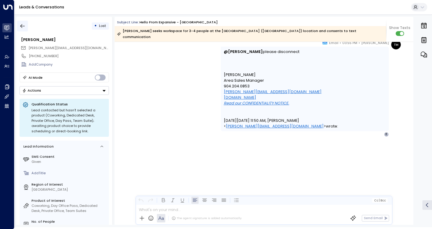
click at [25, 26] on icon "button" at bounding box center [22, 26] width 4 height 4
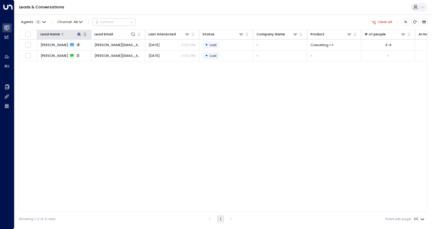
click at [78, 35] on icon at bounding box center [79, 34] width 4 height 4
click at [107, 50] on icon "button" at bounding box center [108, 52] width 5 height 5
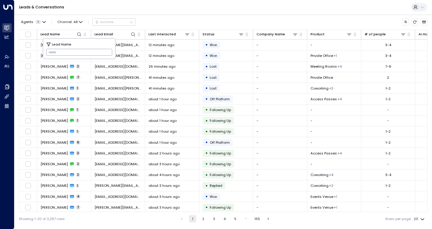
click at [164, 17] on div "Agents 1 Channel: All Actions" at bounding box center [223, 22] width 408 height 10
click at [80, 34] on icon at bounding box center [79, 34] width 4 height 4
click at [79, 33] on icon at bounding box center [79, 34] width 4 height 4
click at [153, 10] on div "Leads & Conversations" at bounding box center [222, 7] width 417 height 15
click at [79, 36] on icon at bounding box center [79, 34] width 4 height 4
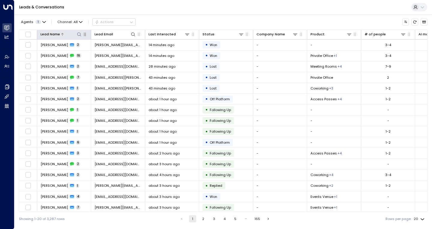
click at [78, 34] on icon at bounding box center [79, 34] width 5 height 5
click at [67, 54] on input "text" at bounding box center [79, 53] width 66 height 10
click at [63, 53] on input "text" at bounding box center [79, 53] width 66 height 10
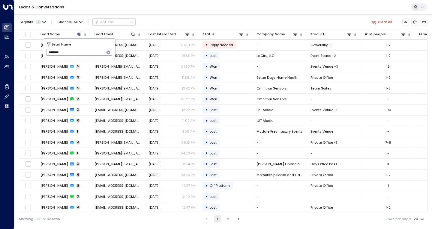
type input "*********"
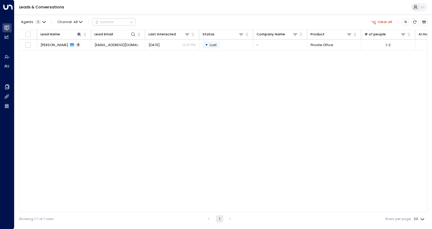
click at [102, 127] on div "Lead Name Lead Email Last Interacted Status Company Name Product # of people AI…" at bounding box center [223, 121] width 408 height 183
click at [79, 35] on icon at bounding box center [79, 34] width 4 height 4
click at [82, 35] on button at bounding box center [79, 34] width 6 height 6
drag, startPoint x: 73, startPoint y: 53, endPoint x: 69, endPoint y: 53, distance: 3.3
click at [69, 53] on input "*********" at bounding box center [75, 53] width 58 height 10
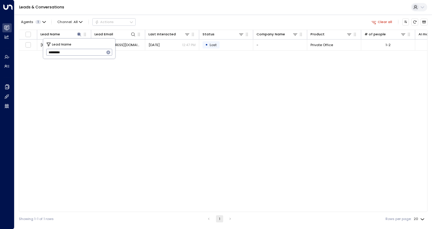
drag, startPoint x: 110, startPoint y: 54, endPoint x: 107, endPoint y: 53, distance: 3.2
click at [109, 54] on icon "button" at bounding box center [108, 52] width 5 height 5
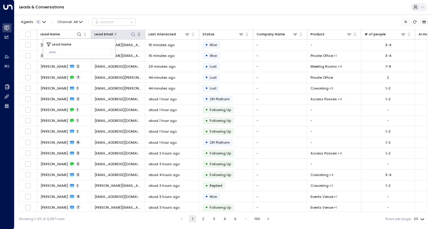
click at [134, 35] on icon at bounding box center [133, 34] width 4 height 4
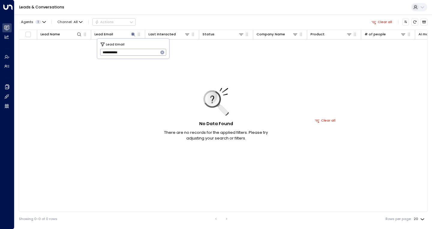
type input "**********"
click at [163, 52] on icon "button" at bounding box center [162, 53] width 4 height 4
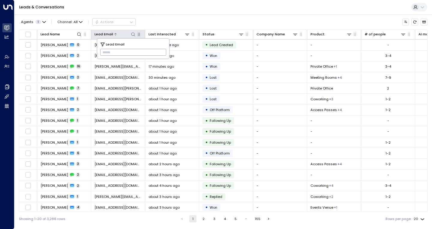
click at [132, 36] on icon at bounding box center [133, 34] width 5 height 5
click at [133, 34] on icon at bounding box center [133, 34] width 5 height 5
click at [126, 53] on input "text" at bounding box center [133, 53] width 66 height 10
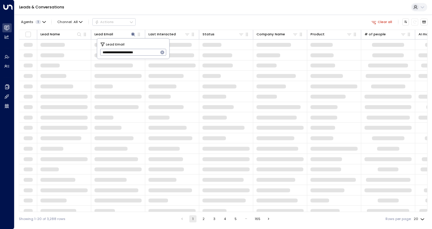
type input "**********"
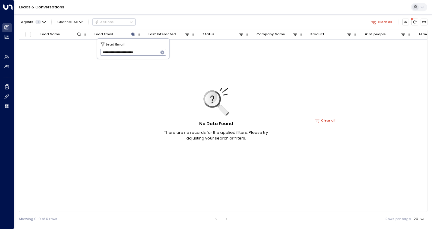
click at [163, 54] on icon "button" at bounding box center [162, 53] width 4 height 4
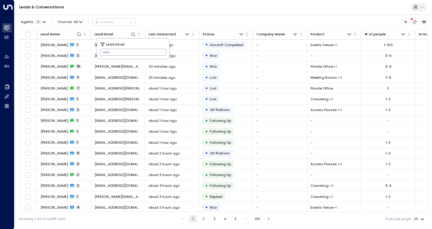
click at [120, 52] on input "text" at bounding box center [133, 53] width 66 height 10
click at [114, 52] on input "text" at bounding box center [133, 53] width 66 height 10
type input "*****"
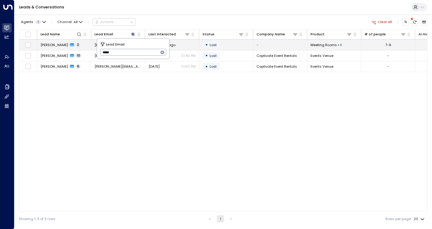
click at [83, 45] on td "[PERSON_NAME] 2" at bounding box center [64, 45] width 54 height 10
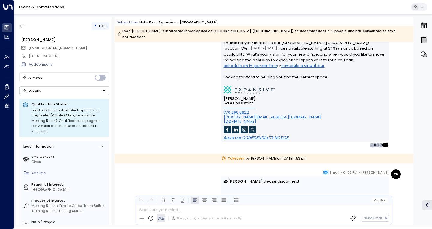
scroll to position [356, 0]
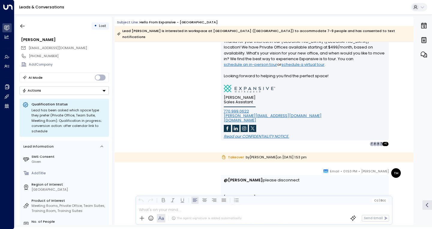
click at [53, 48] on span "[EMAIL_ADDRESS][DOMAIN_NAME]" at bounding box center [57, 48] width 58 height 5
copy div "[EMAIL_ADDRESS][DOMAIN_NAME]"
click at [20, 27] on icon "button" at bounding box center [22, 26] width 6 height 6
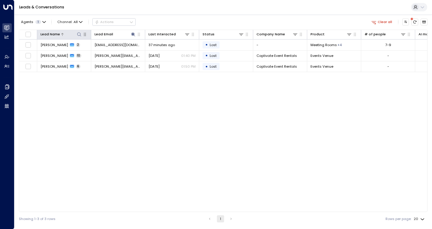
click at [78, 37] on button at bounding box center [79, 34] width 6 height 6
click at [133, 34] on icon at bounding box center [133, 34] width 4 height 4
click at [161, 53] on icon "button" at bounding box center [162, 53] width 4 height 4
click at [79, 33] on icon at bounding box center [79, 34] width 5 height 5
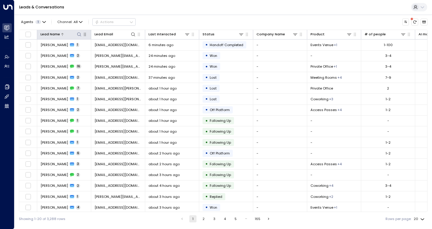
click at [77, 34] on icon at bounding box center [79, 34] width 5 height 5
click at [87, 54] on input "text" at bounding box center [79, 53] width 66 height 10
type input "***"
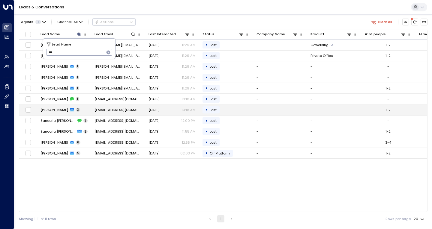
click at [79, 110] on td "[PERSON_NAME] 3" at bounding box center [64, 110] width 54 height 10
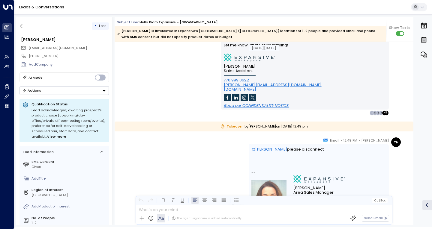
scroll to position [651, 0]
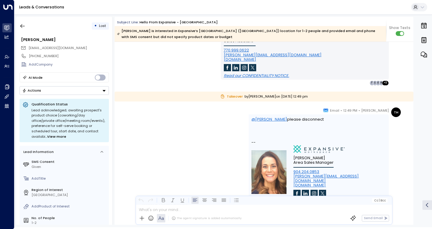
click at [70, 48] on span "[EMAIL_ADDRESS][DOMAIN_NAME]" at bounding box center [57, 48] width 58 height 5
copy div "[EMAIL_ADDRESS][DOMAIN_NAME]"
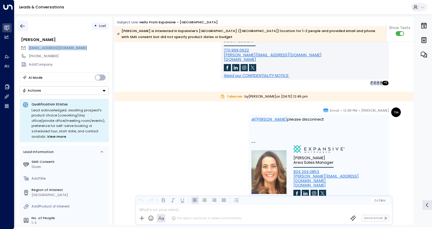
click at [25, 27] on button "button" at bounding box center [22, 26] width 11 height 11
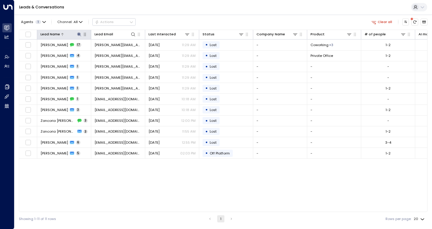
click at [78, 35] on icon at bounding box center [79, 34] width 4 height 4
click at [110, 50] on icon "button" at bounding box center [108, 52] width 5 height 5
